Goal: Task Accomplishment & Management: Manage account settings

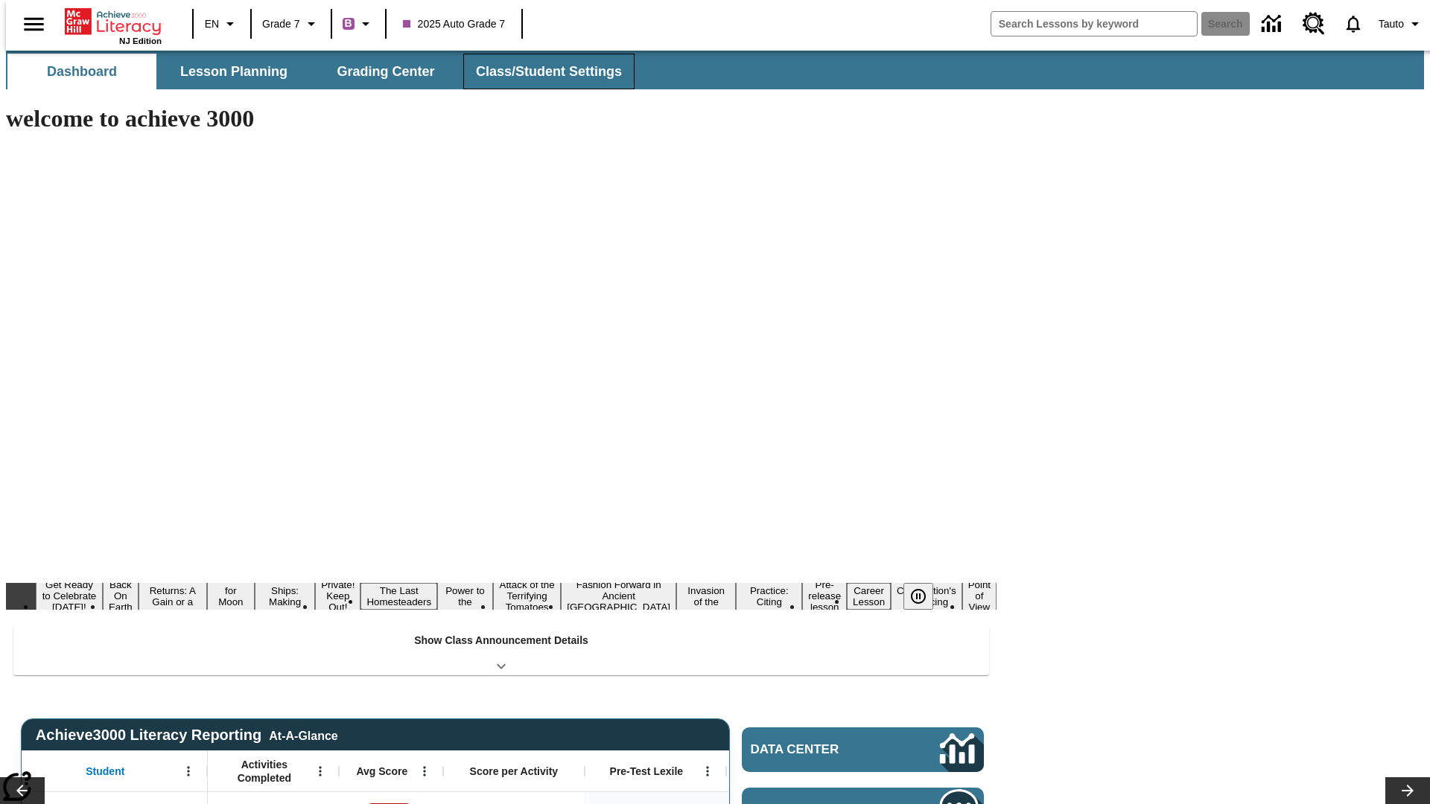
click at [541, 71] on span "Class/Student Settings" at bounding box center [549, 71] width 146 height 17
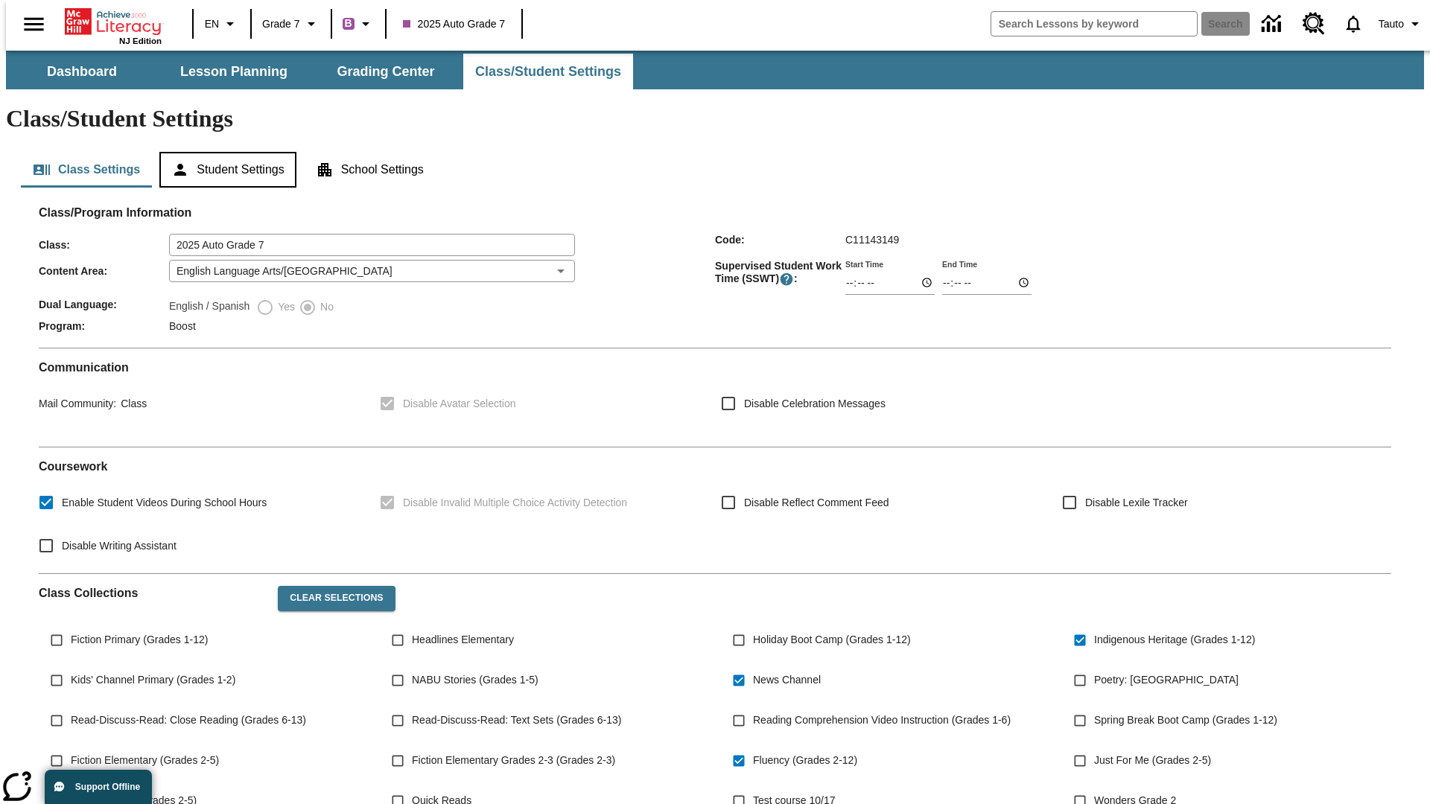
click at [224, 152] on button "Student Settings" at bounding box center [227, 170] width 136 height 36
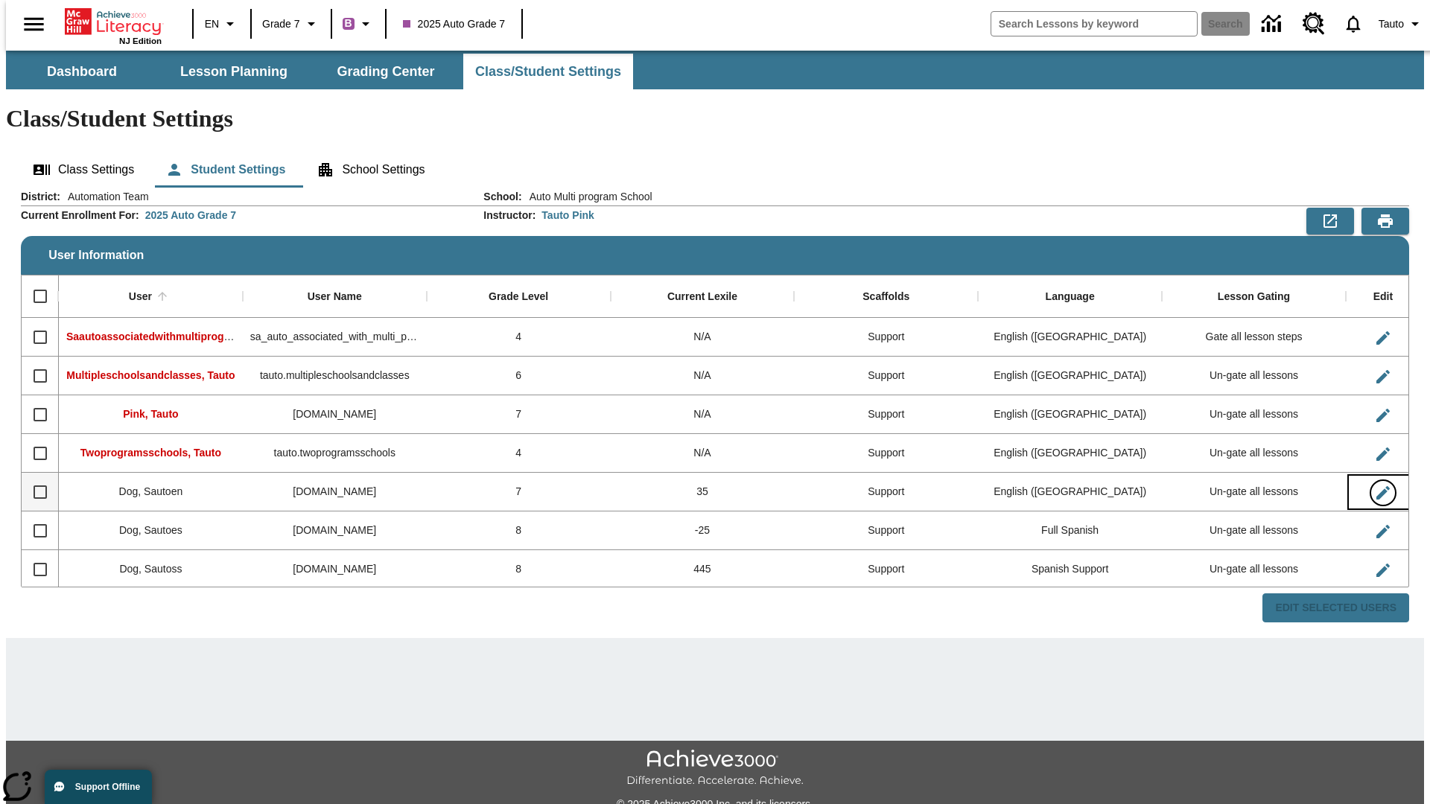
click at [1376, 486] on icon "Edit User" at bounding box center [1382, 492] width 13 height 13
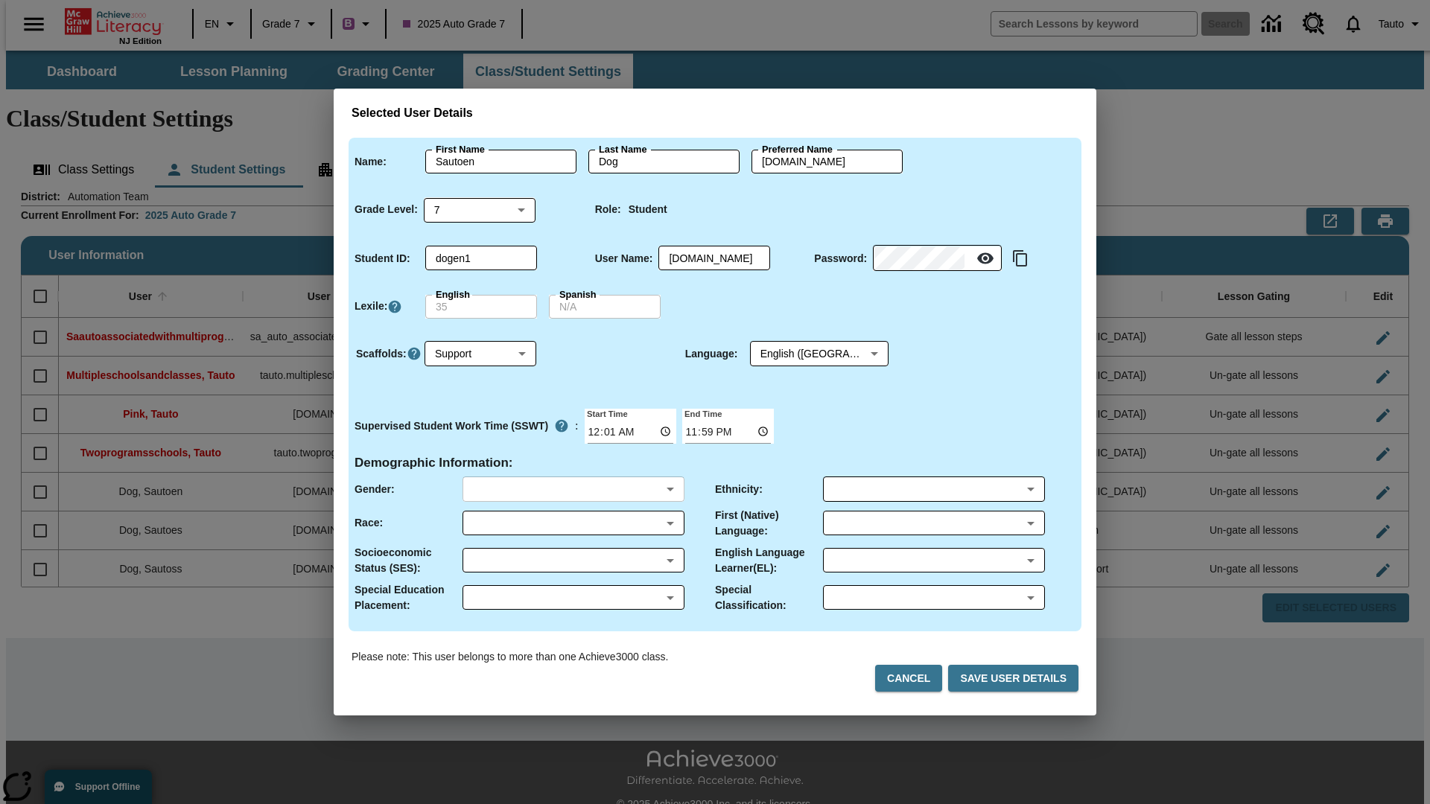
click at [573, 489] on body "Skip to main content NJ Edition EN Grade 7 B 2025 Auto Grade 7 Search 0 Tauto D…" at bounding box center [715, 444] width 1418 height 786
click at [573, 523] on body "Skip to main content NJ Edition EN Grade 7 B 2025 Auto Grade 7 Search 0 Tauto D…" at bounding box center [715, 444] width 1418 height 786
click at [573, 560] on body "Skip to main content NJ Edition EN Grade 7 B 2025 Auto Grade 7 Search 0 Tauto D…" at bounding box center [715, 444] width 1418 height 786
click at [573, 597] on body "Skip to main content NJ Edition EN Grade 7 B 2025 Auto Grade 7 Search 0 Tauto D…" at bounding box center [715, 444] width 1418 height 786
click at [933, 489] on body "Skip to main content NJ Edition EN Grade 7 B 2025 Auto Grade 7 Search 0 Tauto D…" at bounding box center [715, 444] width 1418 height 786
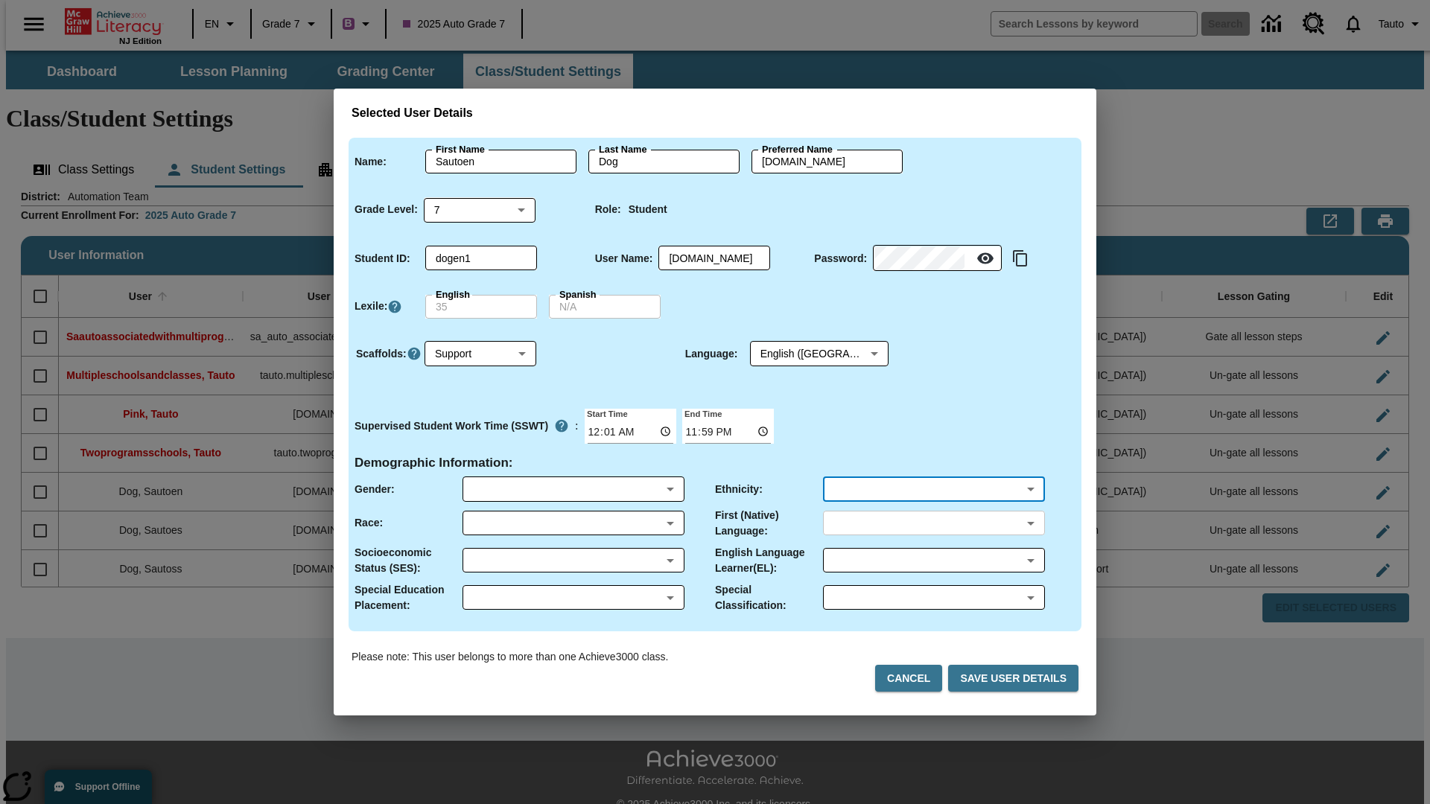
click at [933, 523] on body "Skip to main content NJ Edition EN Grade 7 B 2025 Auto Grade 7 Search 0 Tauto D…" at bounding box center [715, 444] width 1418 height 786
click at [933, 560] on body "Skip to main content NJ Edition EN Grade 7 B 2025 Auto Grade 7 Search 0 Tauto D…" at bounding box center [715, 444] width 1418 height 786
click at [933, 597] on body "Skip to main content NJ Edition EN Grade 7 B 2025 Auto Grade 7 Search 0 Tauto D…" at bounding box center [715, 444] width 1418 height 786
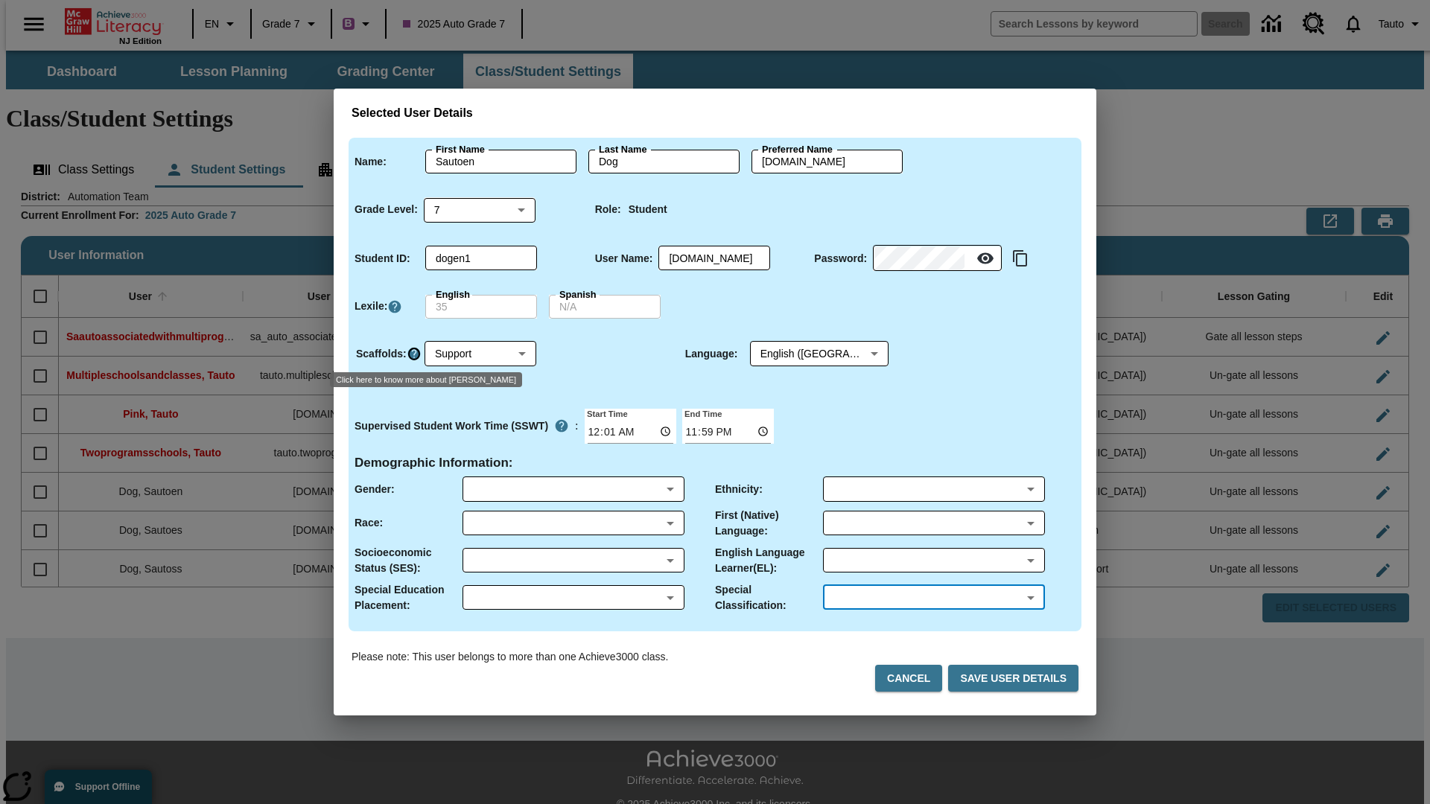
click at [413, 354] on icon "Click here to know more about Scaffolds" at bounding box center [414, 353] width 15 height 15
